Goal: Information Seeking & Learning: Understand process/instructions

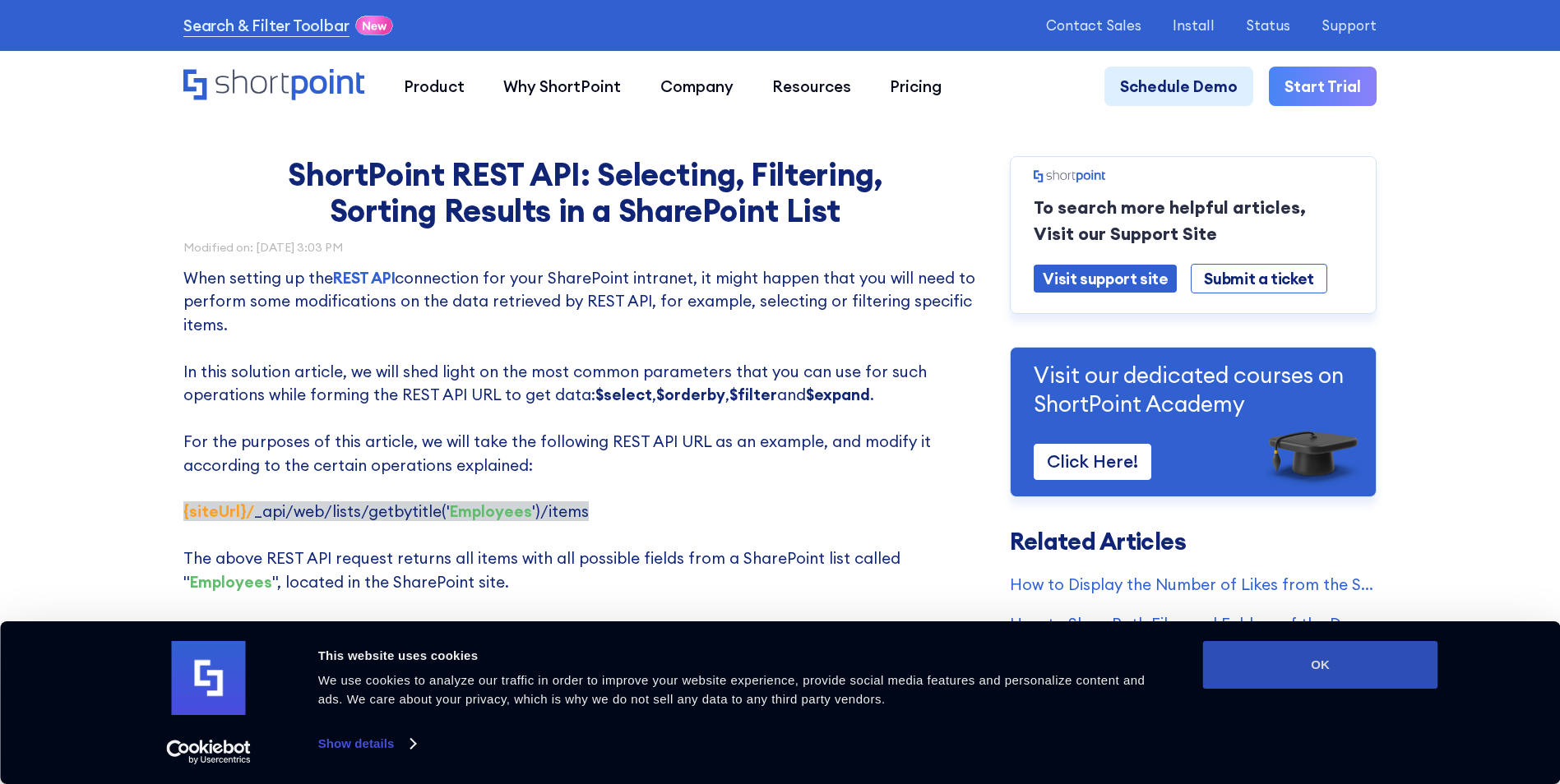
click at [1395, 658] on button "OK" at bounding box center [1320, 665] width 235 height 47
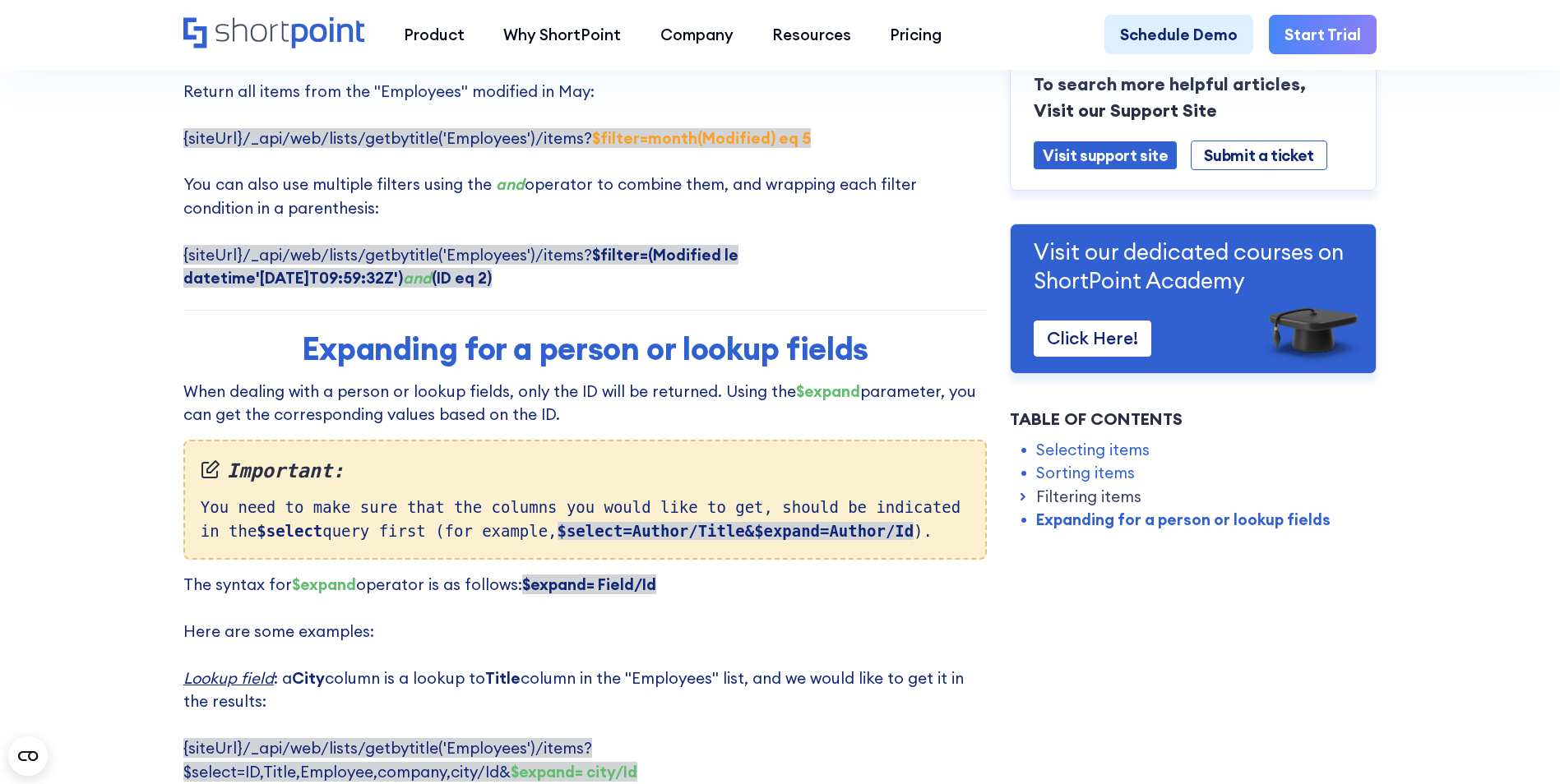
scroll to position [3540, 0]
drag, startPoint x: 817, startPoint y: 483, endPoint x: 486, endPoint y: 487, distance: 331.0
click at [486, 487] on div "Important: You need to make sure that the columns you would like to get, should…" at bounding box center [585, 499] width 803 height 120
copy strong "$select=Author/Title&$expand=Author/Id"
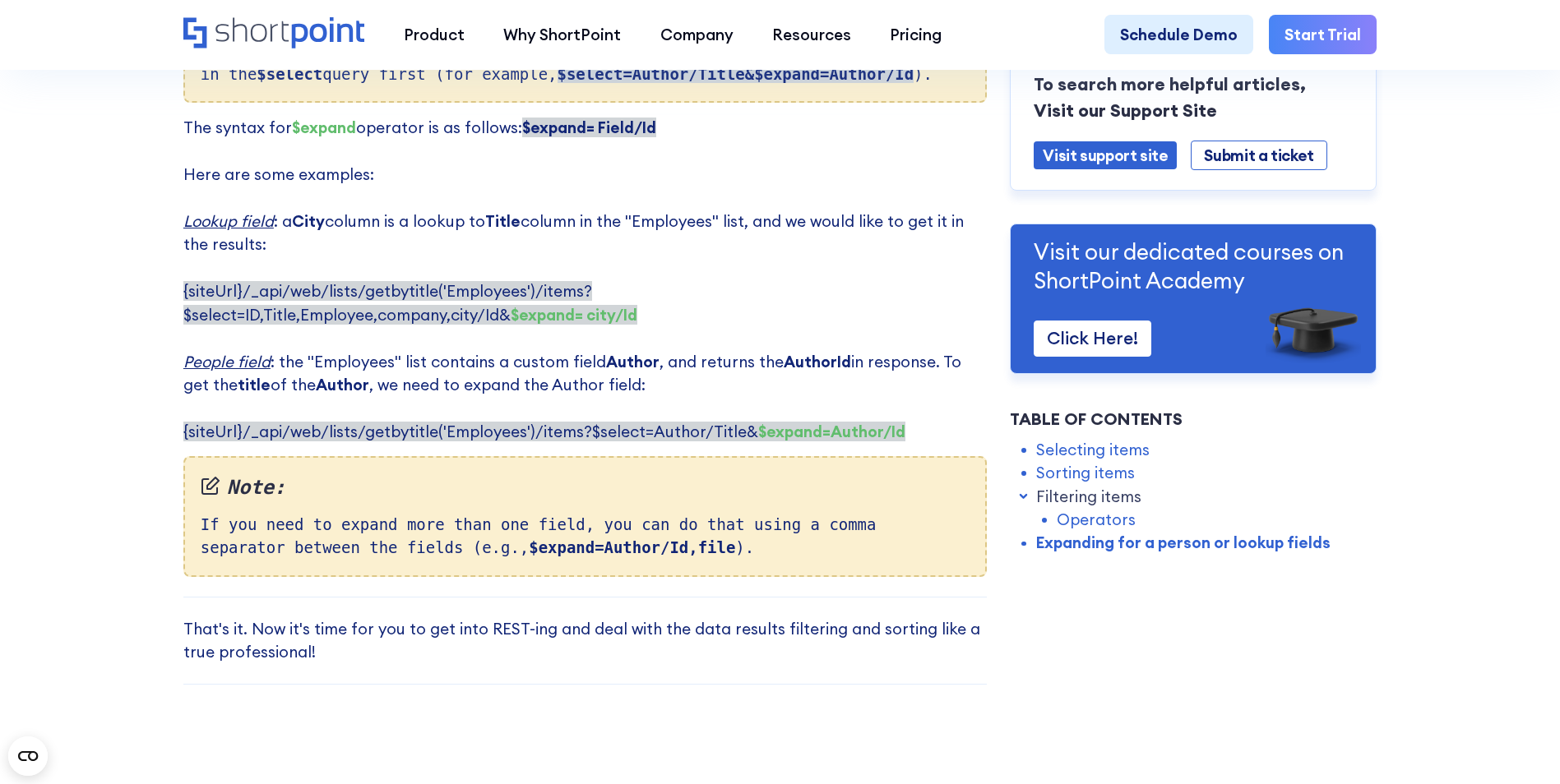
scroll to position [3994, 0]
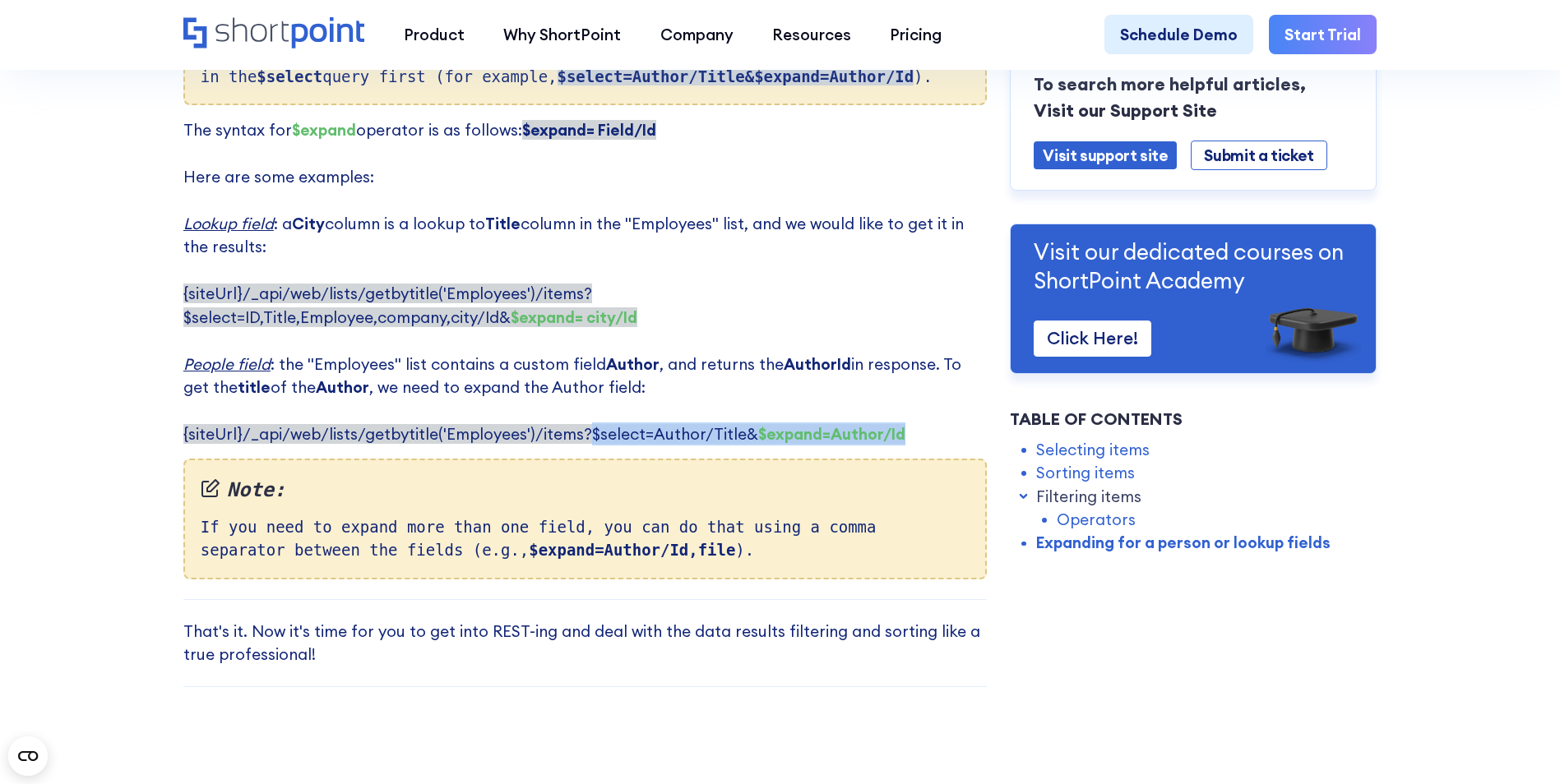
drag, startPoint x: 578, startPoint y: 390, endPoint x: 906, endPoint y: 389, distance: 328.0
click at [906, 389] on p "The syntax for $expand operator is as follows: $expand= Field/Id ‍ Here are som…" at bounding box center [585, 282] width 803 height 328
copy span "$select=Author/Title& $expand=Author/Id"
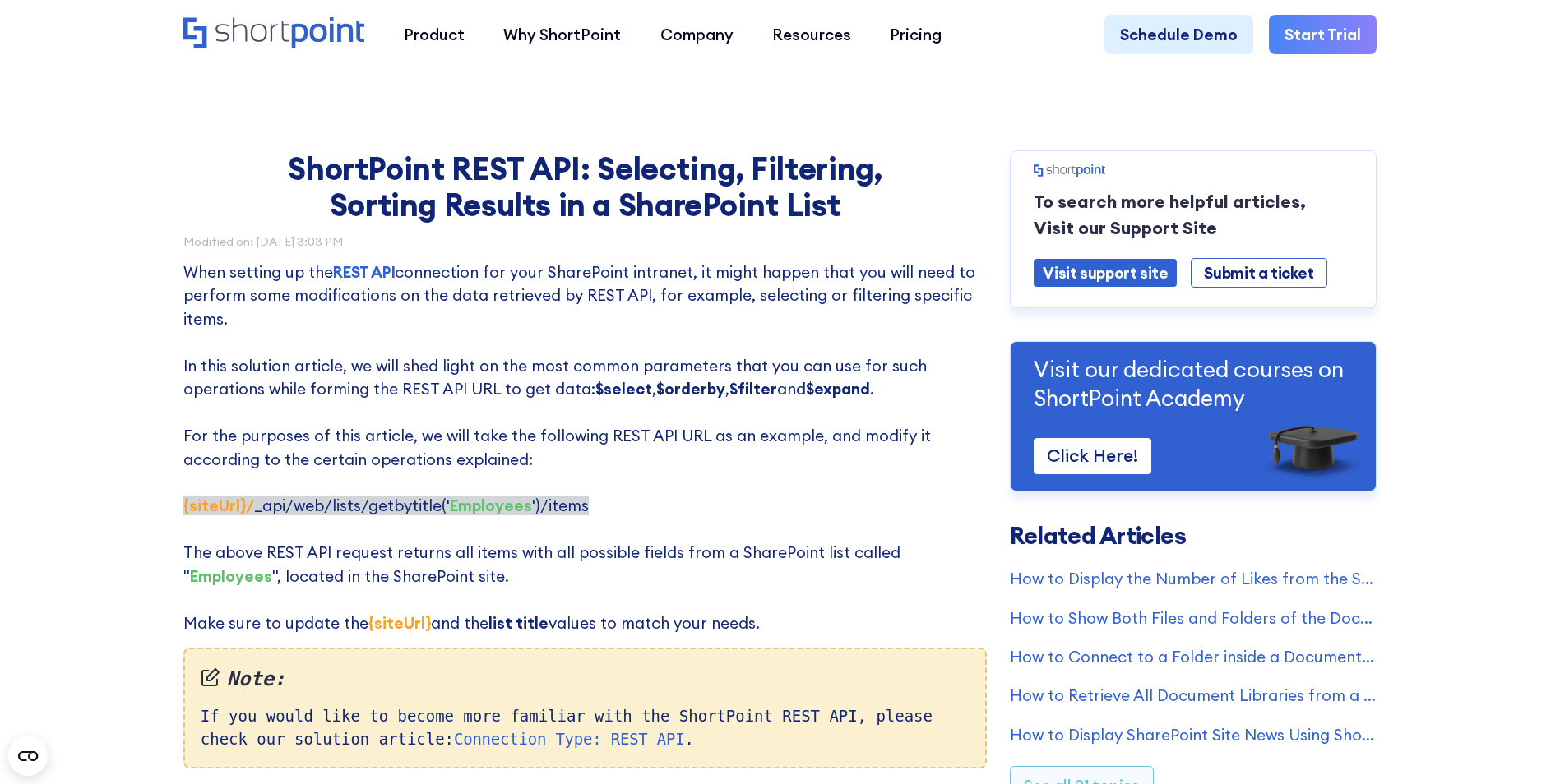
scroll to position [1047, 0]
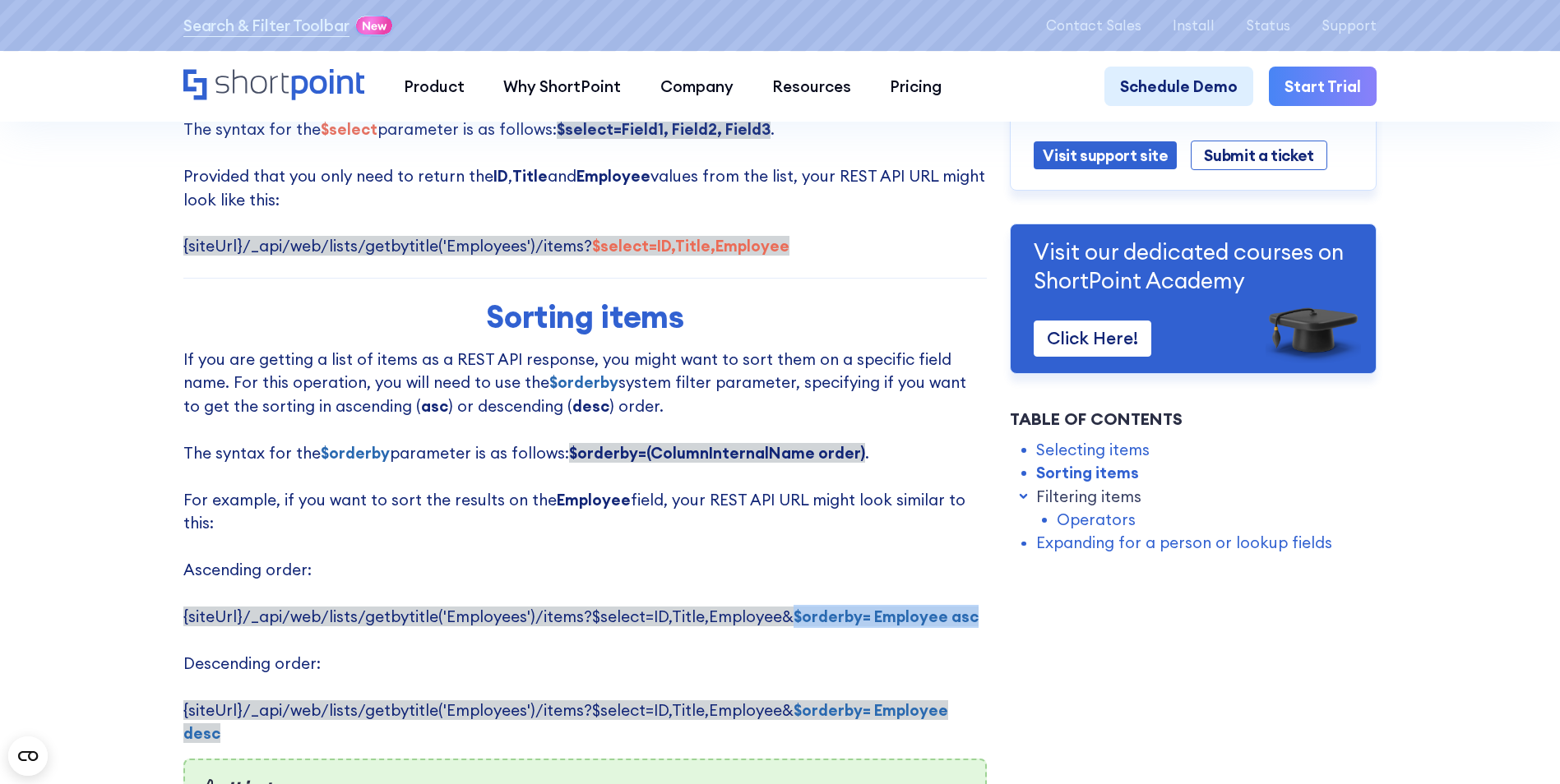
drag, startPoint x: 962, startPoint y: 606, endPoint x: 781, endPoint y: 601, distance: 181.1
click at [794, 607] on strong "$orderby= Employee asc" at bounding box center [886, 616] width 185 height 20
copy strong "$orderby= Employee asc"
click at [572, 413] on strong "desc" at bounding box center [590, 405] width 37 height 20
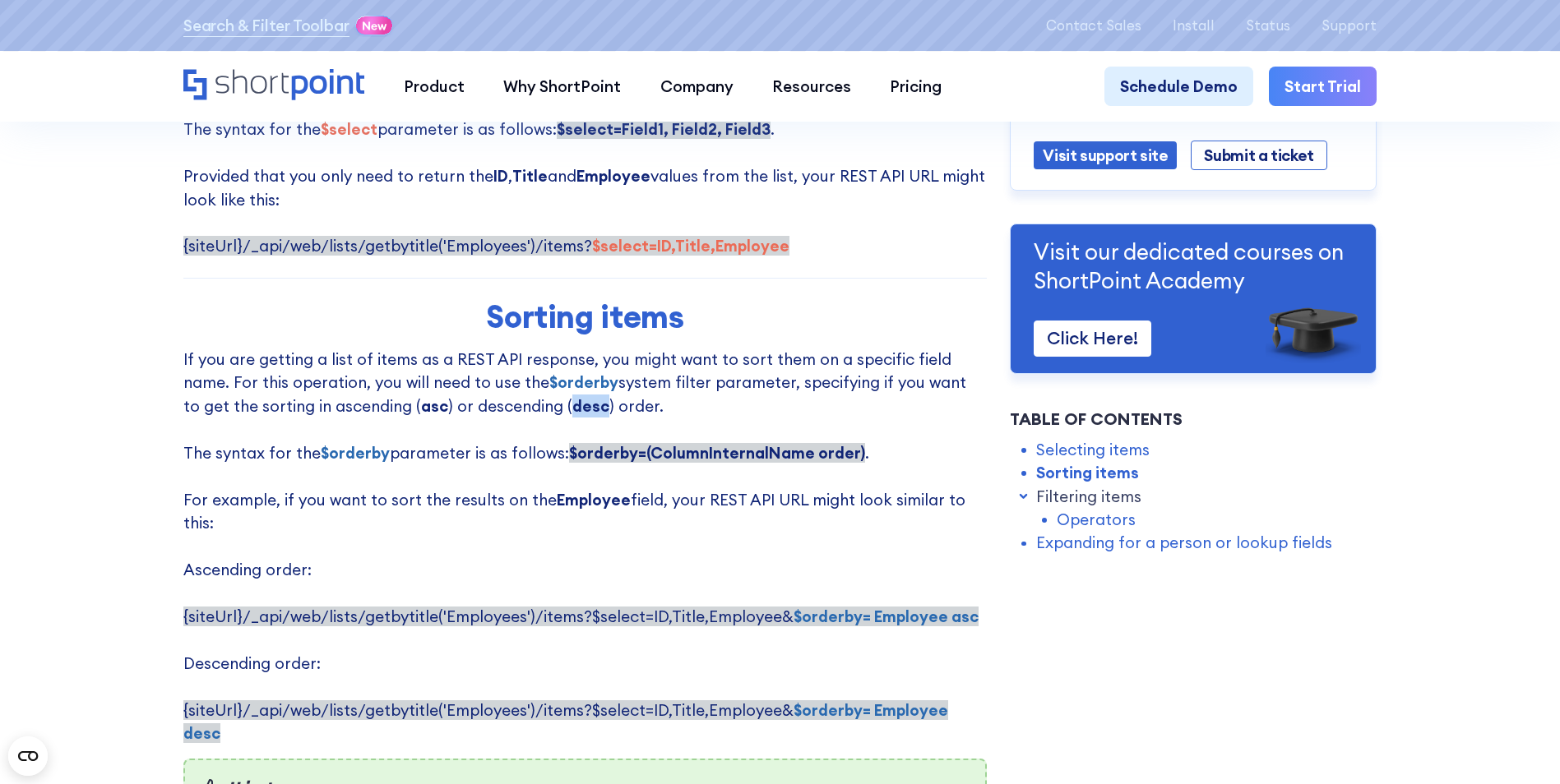
copy strong "desc"
